Goal: Check status: Check status

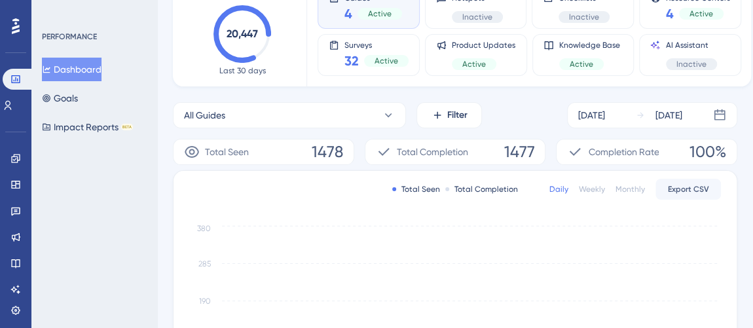
scroll to position [119, 0]
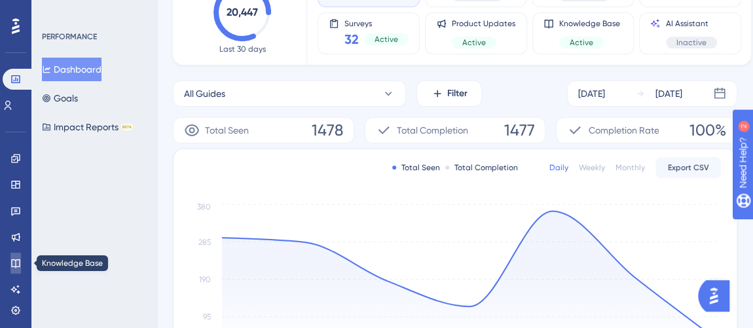
click at [10, 263] on icon at bounding box center [15, 263] width 10 height 10
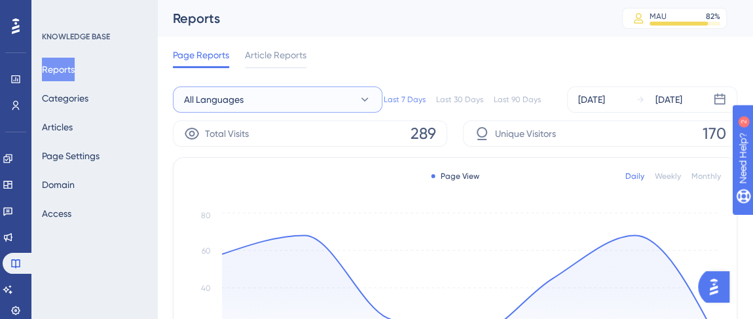
click at [299, 97] on button "All Languages" at bounding box center [278, 99] width 210 height 26
drag, startPoint x: 468, startPoint y: 22, endPoint x: 727, endPoint y: 71, distance: 264.1
click at [468, 22] on div "Reports" at bounding box center [381, 18] width 417 height 18
click at [600, 96] on div "[DATE]" at bounding box center [591, 100] width 27 height 16
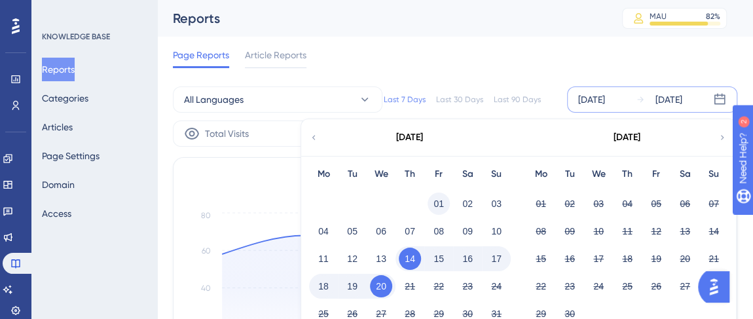
click at [434, 202] on button "01" at bounding box center [439, 204] width 22 height 22
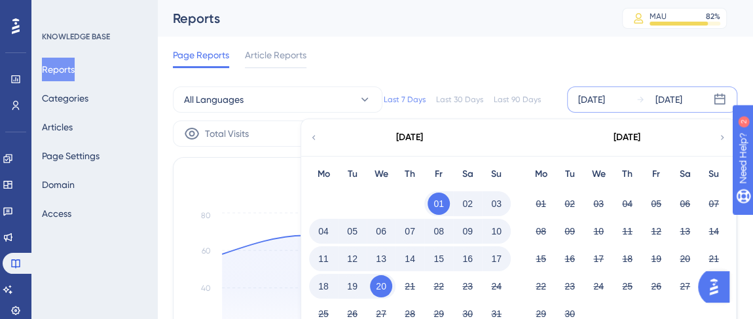
click at [676, 55] on div "Page Reports Article Reports" at bounding box center [455, 58] width 565 height 42
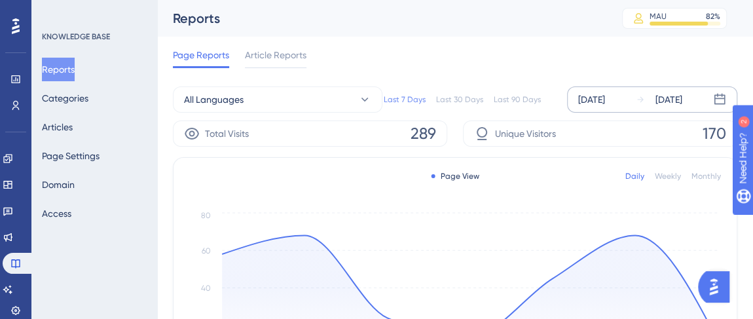
click at [605, 105] on div "[DATE]" at bounding box center [591, 100] width 27 height 16
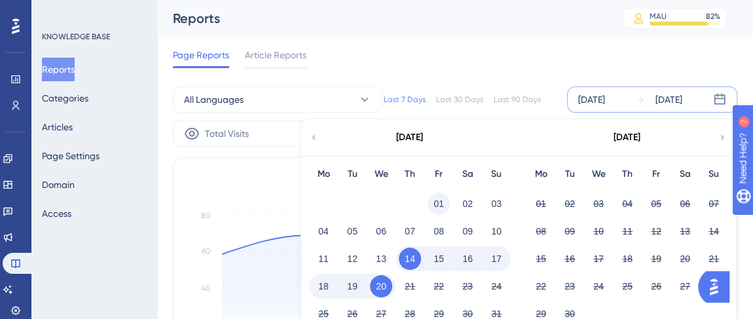
click at [440, 200] on button "01" at bounding box center [439, 204] width 22 height 22
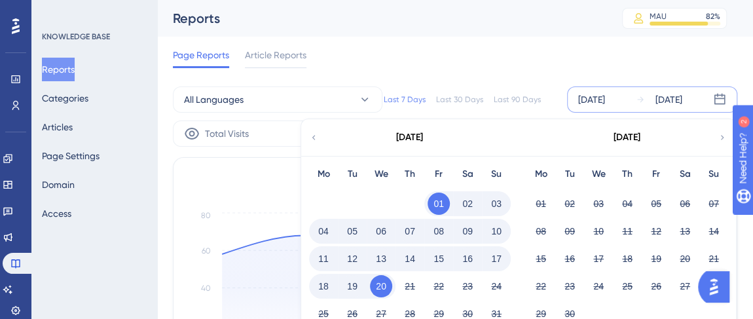
click at [388, 290] on button "20" at bounding box center [381, 286] width 22 height 22
click at [599, 54] on div "Page Reports Article Reports" at bounding box center [455, 58] width 565 height 42
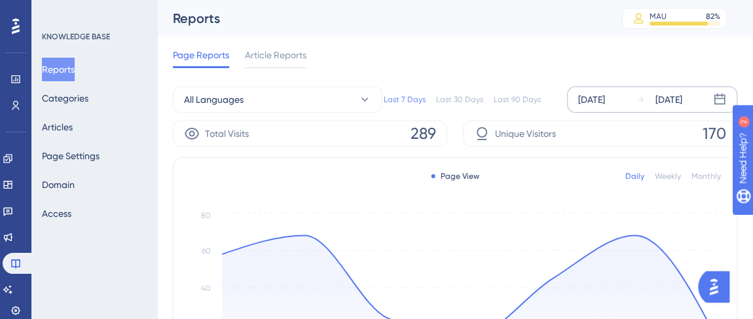
click at [605, 103] on div "[DATE]" at bounding box center [591, 100] width 27 height 16
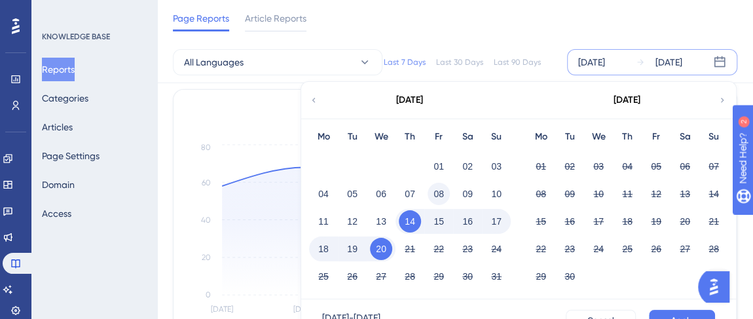
scroll to position [119, 0]
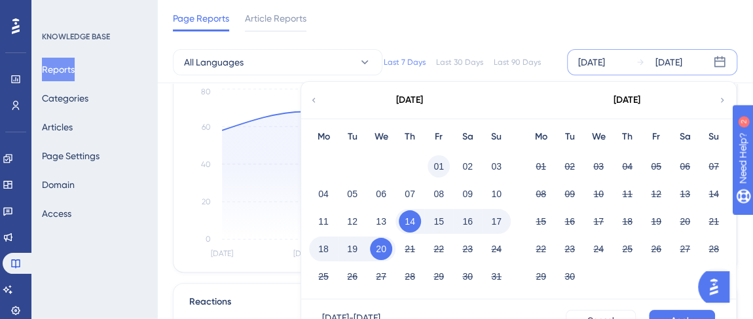
click at [441, 162] on button "01" at bounding box center [439, 166] width 22 height 22
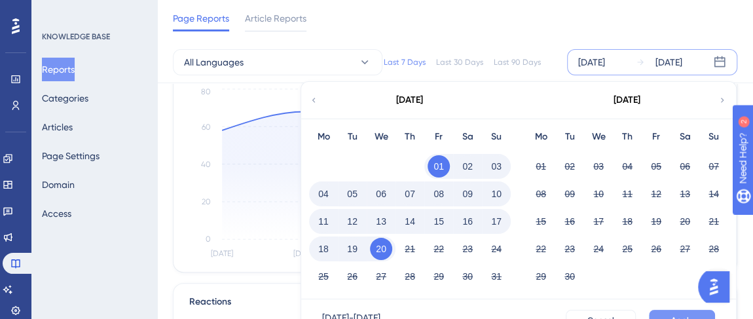
click at [666, 310] on button "Apply" at bounding box center [682, 320] width 66 height 21
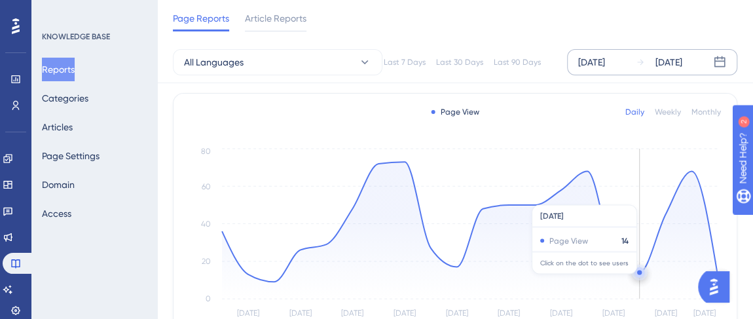
scroll to position [0, 0]
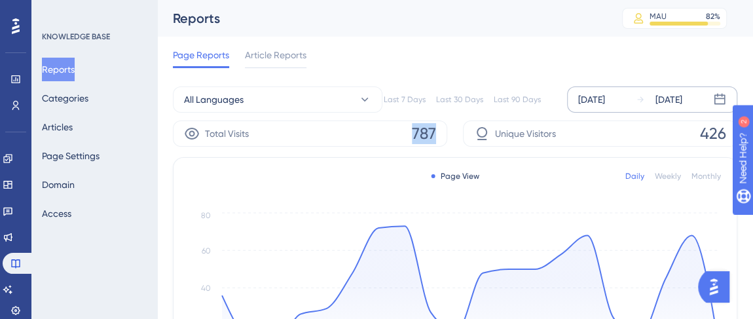
drag, startPoint x: 413, startPoint y: 138, endPoint x: 442, endPoint y: 130, distance: 30.3
click at [442, 130] on div "Total Visits 787" at bounding box center [310, 134] width 274 height 26
